Goal: Task Accomplishment & Management: Manage account settings

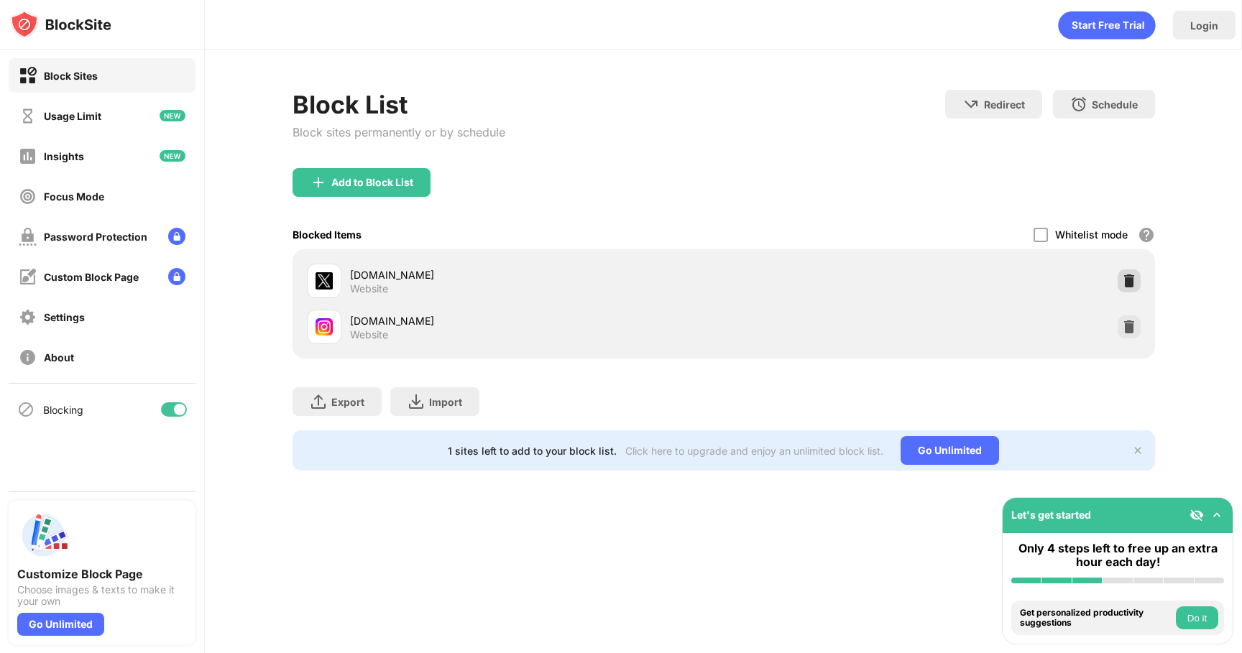
click at [1124, 284] on img at bounding box center [1129, 281] width 14 height 14
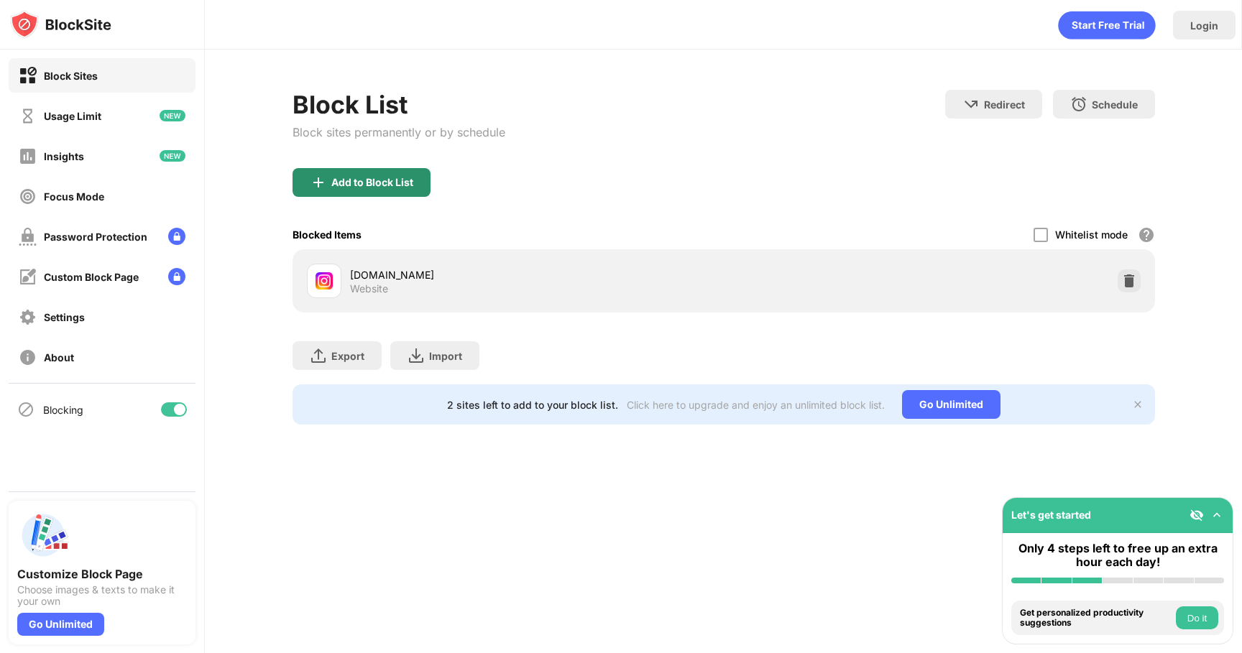
click at [386, 192] on div "Add to Block List" at bounding box center [362, 182] width 138 height 29
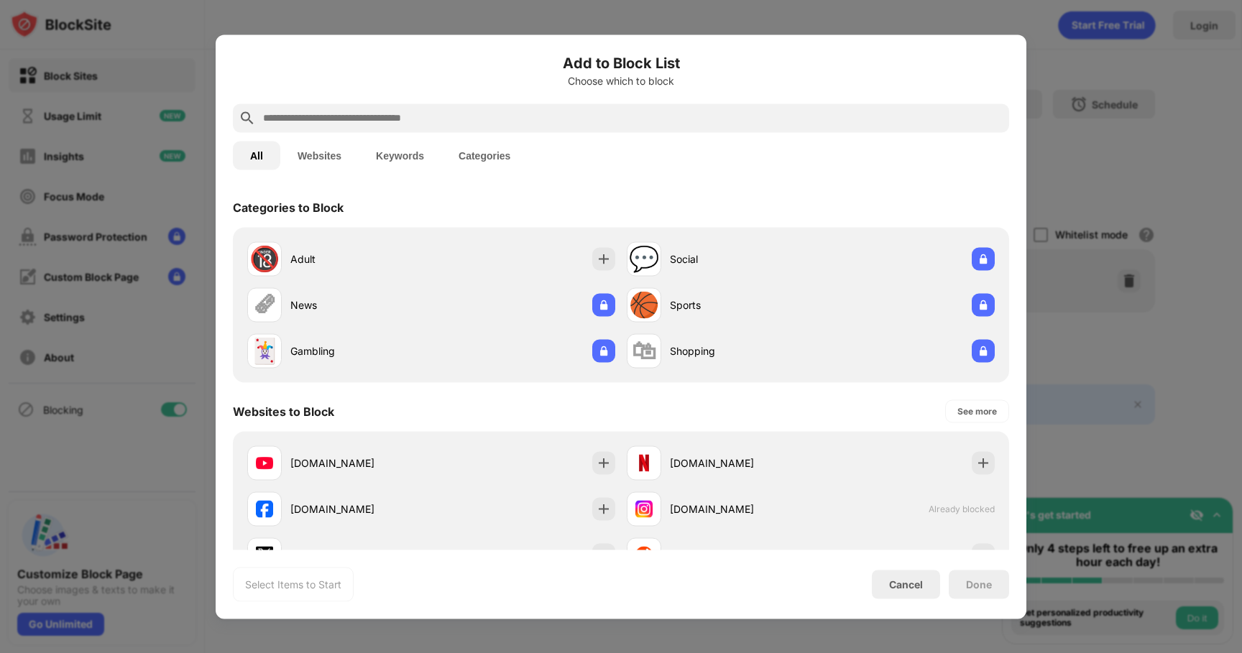
scroll to position [96, 0]
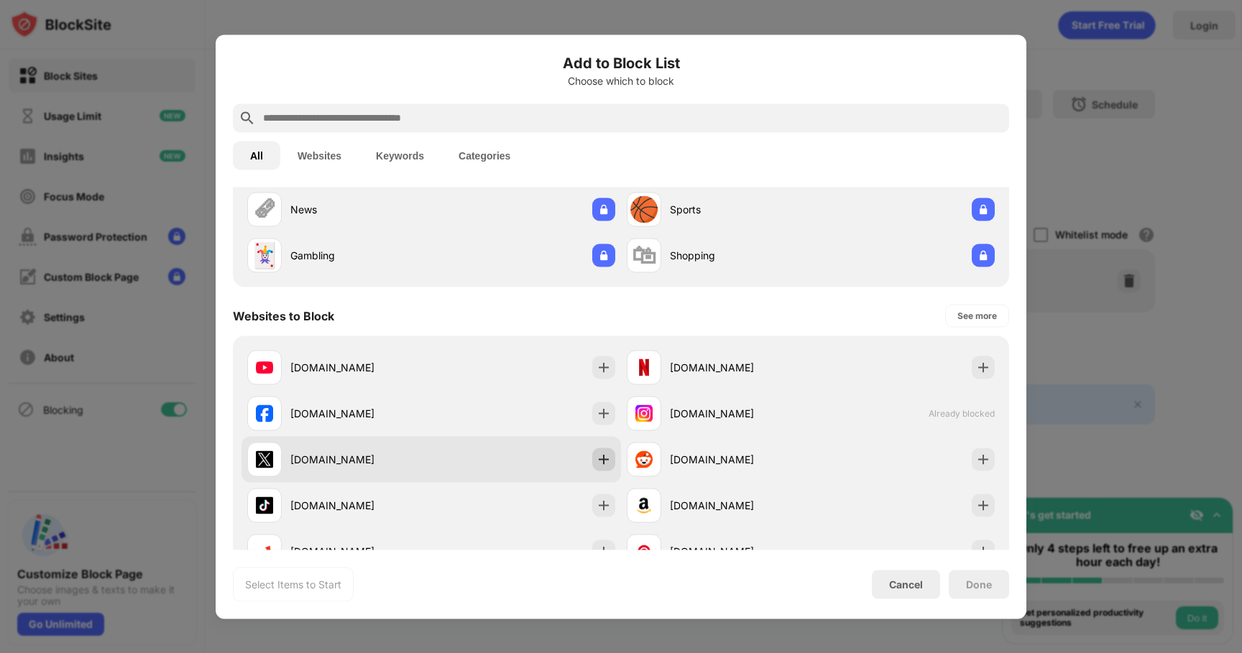
click at [600, 461] on img at bounding box center [604, 459] width 14 height 14
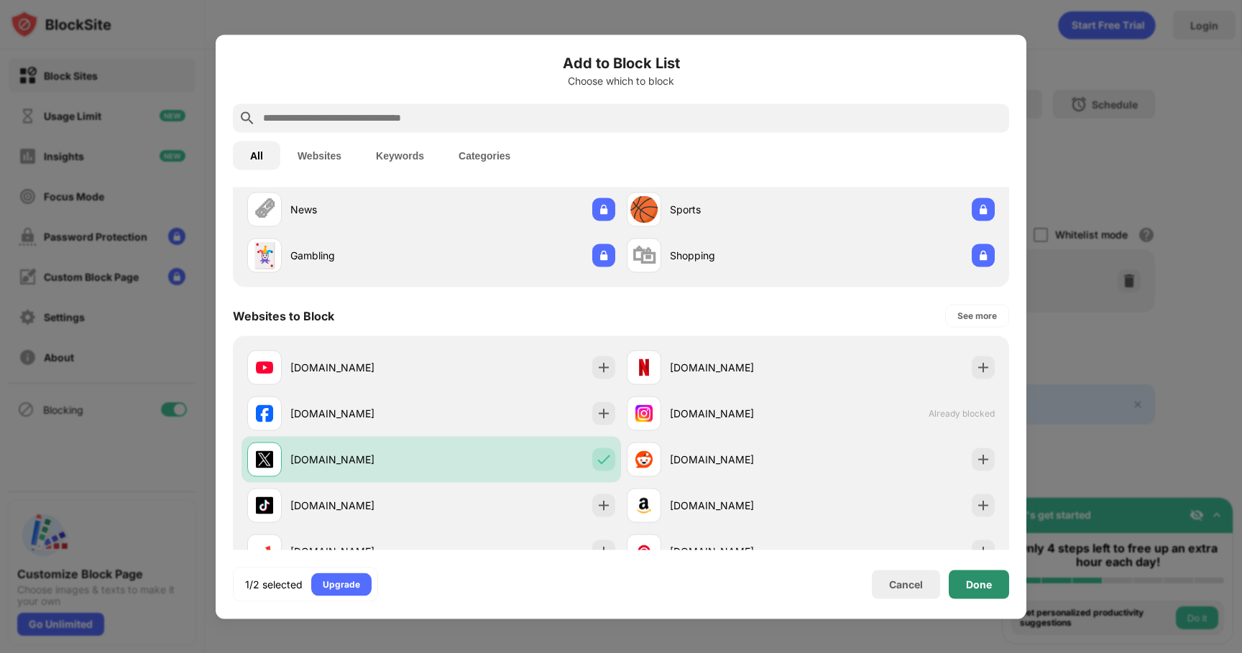
click at [969, 596] on div "Done" at bounding box center [979, 584] width 60 height 29
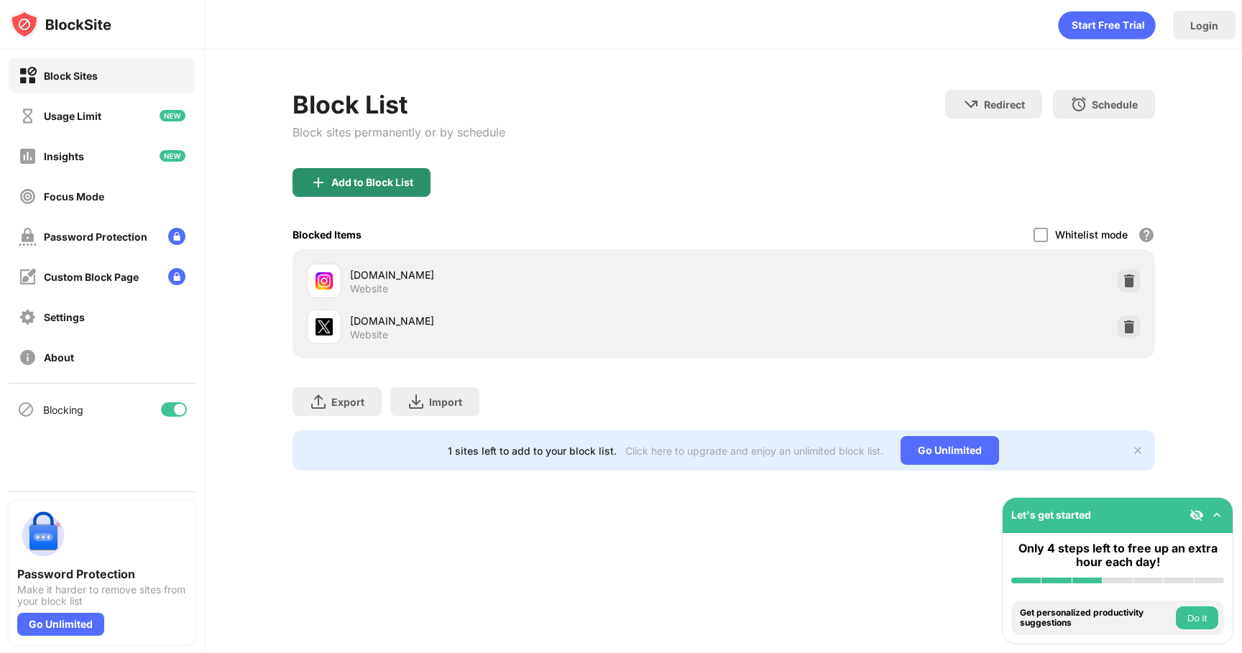
click at [407, 183] on div "Add to Block List" at bounding box center [372, 182] width 82 height 11
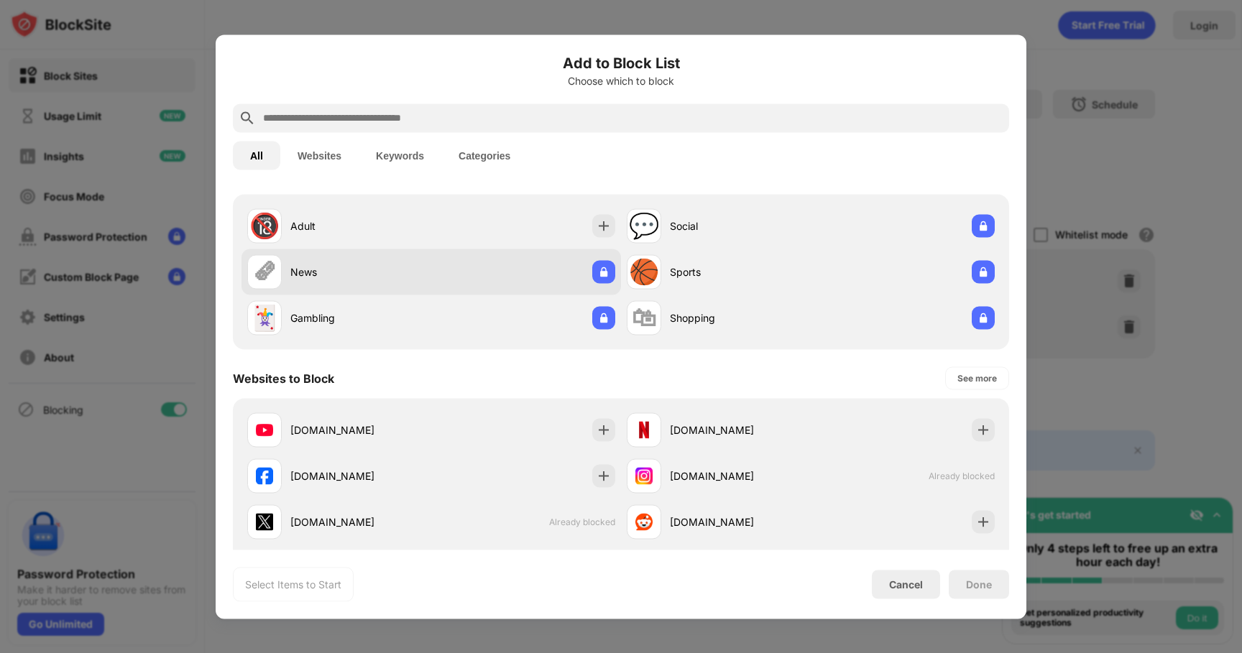
scroll to position [78, 0]
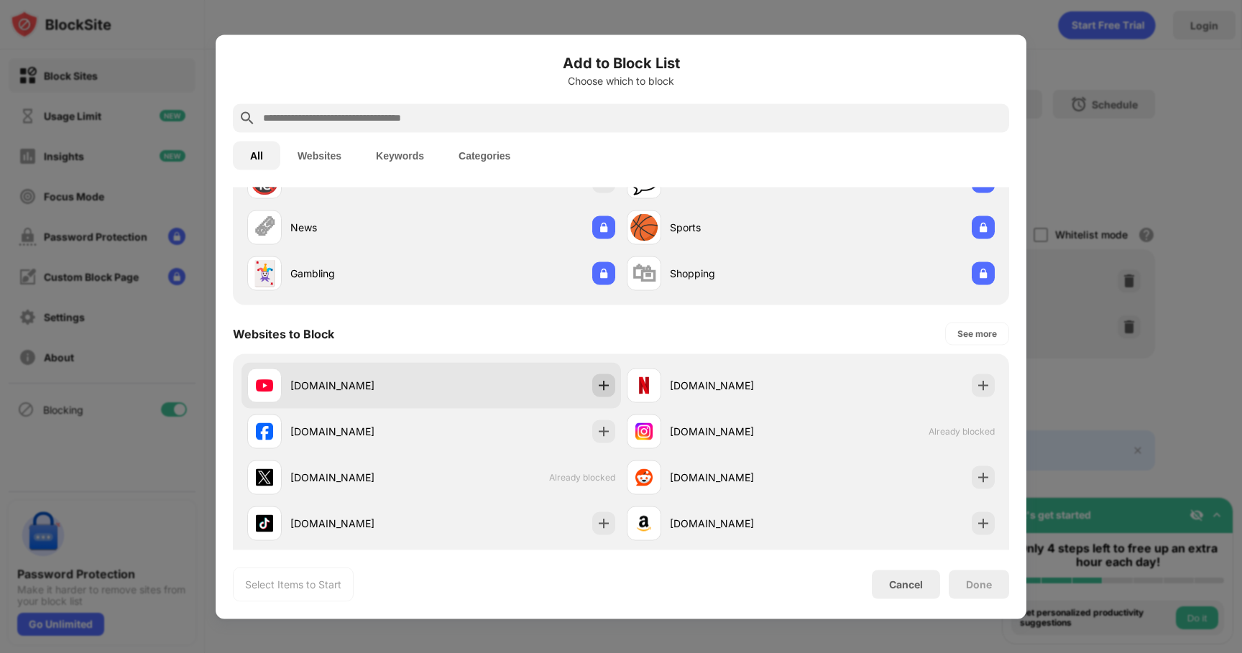
click at [603, 385] on img at bounding box center [604, 385] width 14 height 14
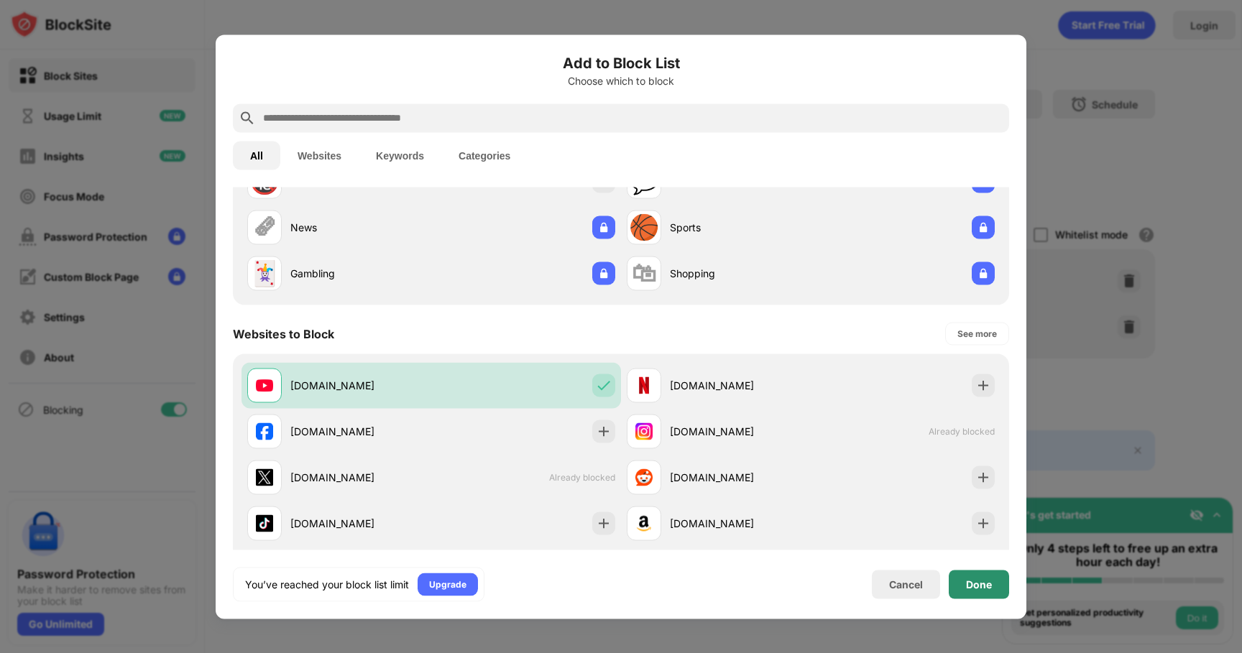
click at [982, 581] on div "Done" at bounding box center [979, 584] width 26 height 11
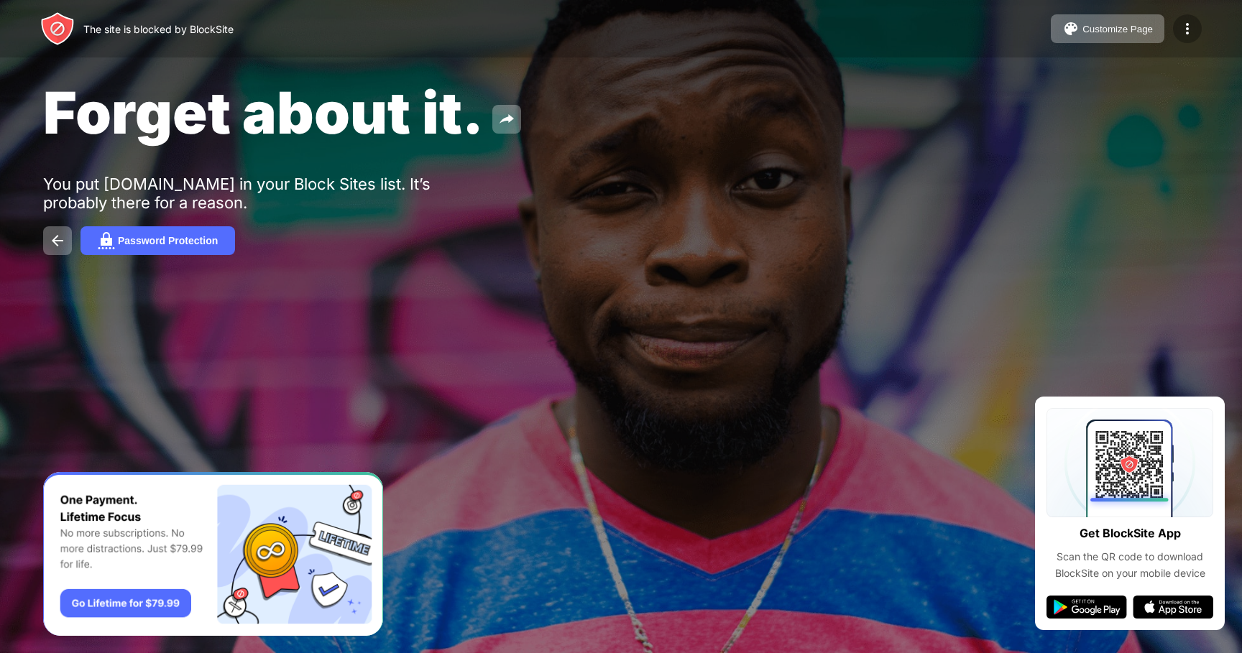
click at [1187, 39] on div at bounding box center [1187, 28] width 29 height 29
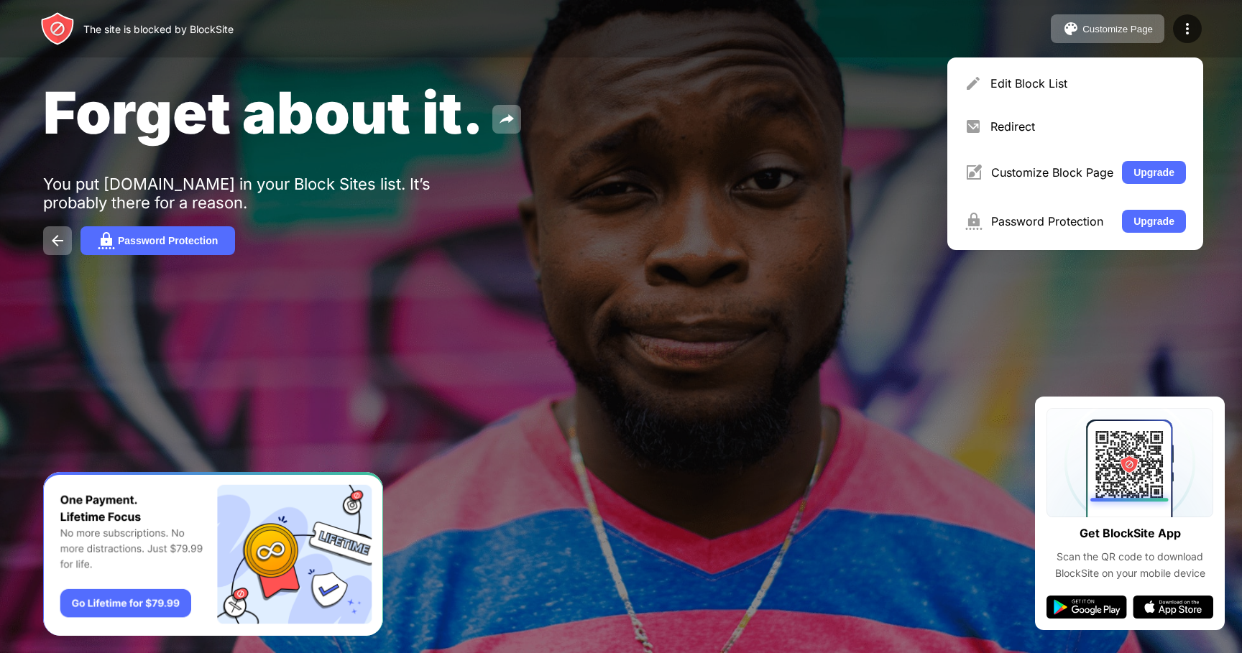
click at [1159, 65] on div "Edit Block List Redirect Customize Block Page Upgrade Password Protection Upgra…" at bounding box center [1075, 153] width 256 height 193
click at [1149, 75] on div "Edit Block List" at bounding box center [1075, 83] width 239 height 34
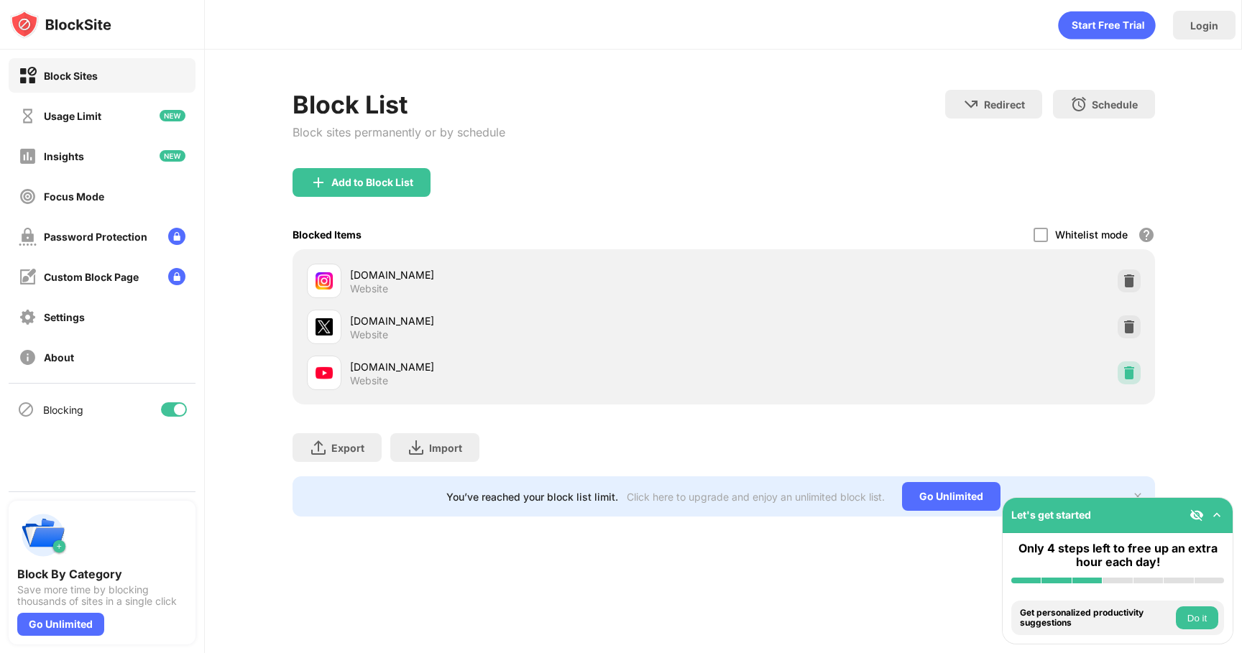
click at [1123, 367] on img at bounding box center [1129, 373] width 14 height 14
